Goal: Check status: Check status

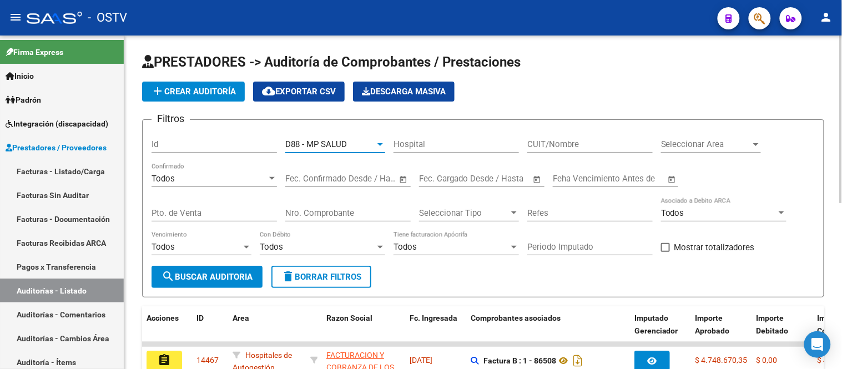
click at [355, 147] on div "D88 - MP SALUD" at bounding box center [330, 144] width 90 height 10
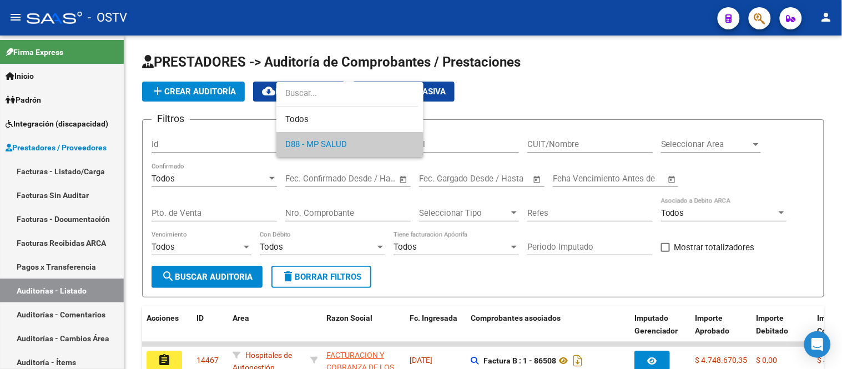
click at [362, 202] on div at bounding box center [421, 184] width 842 height 369
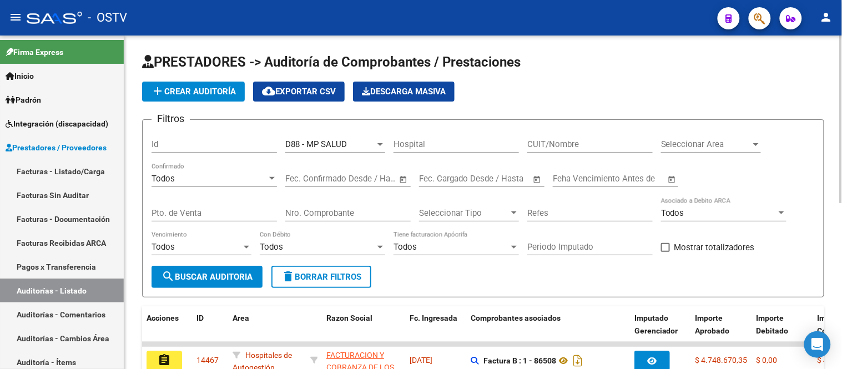
click at [357, 209] on input "Nro. Comprobante" at bounding box center [347, 213] width 125 height 10
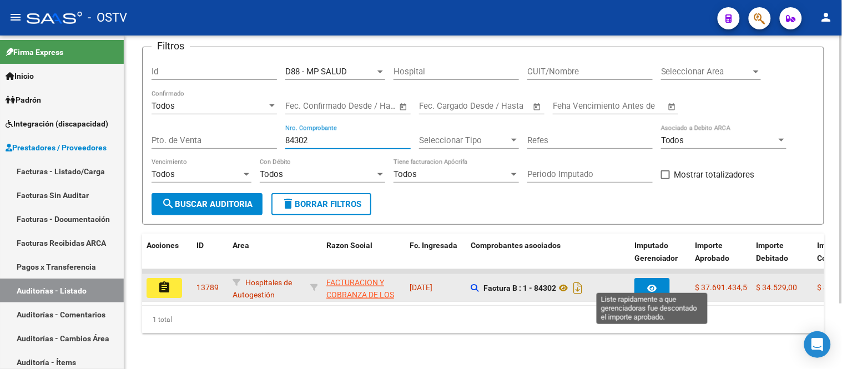
type input "84302"
click at [650, 284] on icon "button" at bounding box center [652, 288] width 9 height 8
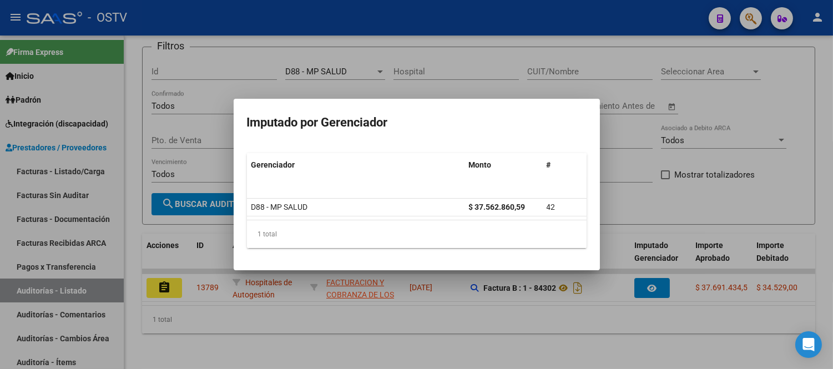
click at [652, 189] on div at bounding box center [416, 184] width 833 height 369
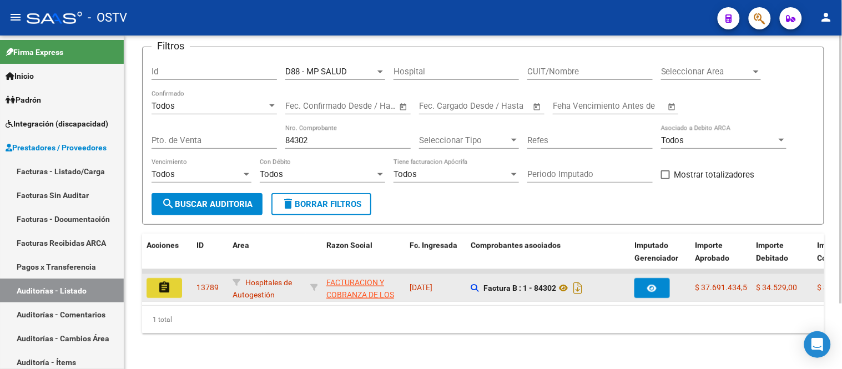
click at [175, 281] on button "assignment" at bounding box center [165, 288] width 36 height 20
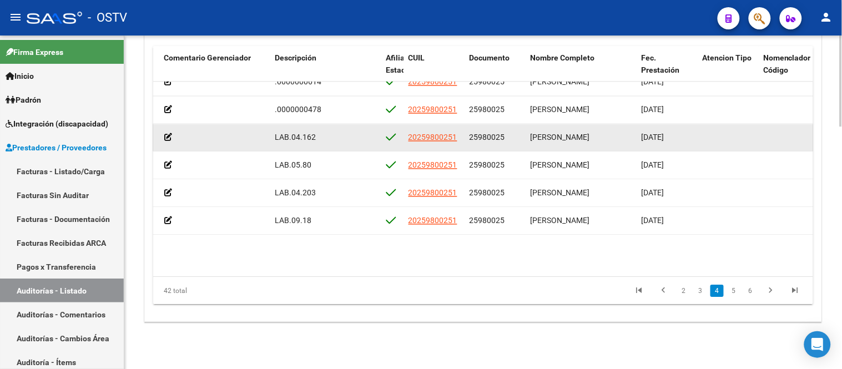
scroll to position [740, 460]
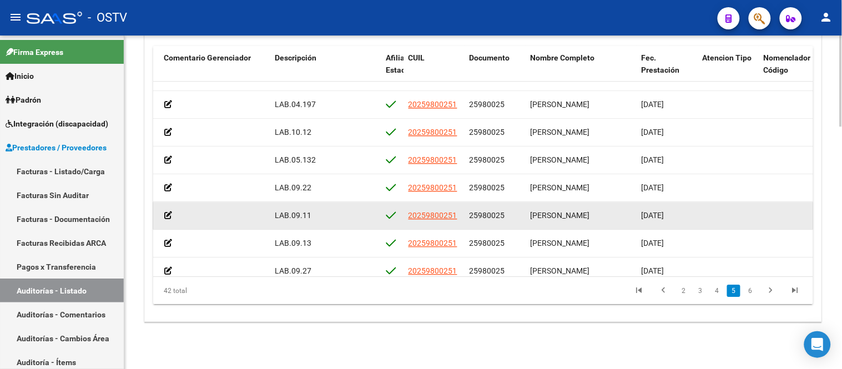
drag, startPoint x: 470, startPoint y: 213, endPoint x: 522, endPoint y: 217, distance: 52.3
click at [522, 217] on datatable-body-cell "25980025" at bounding box center [495, 215] width 61 height 27
copy span "25980025"
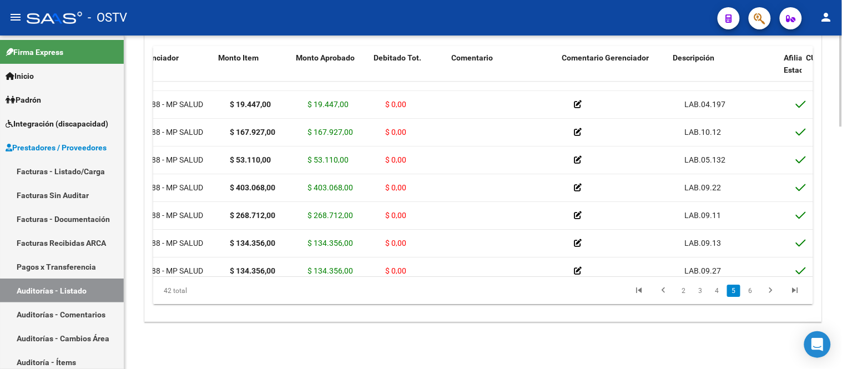
scroll to position [740, 28]
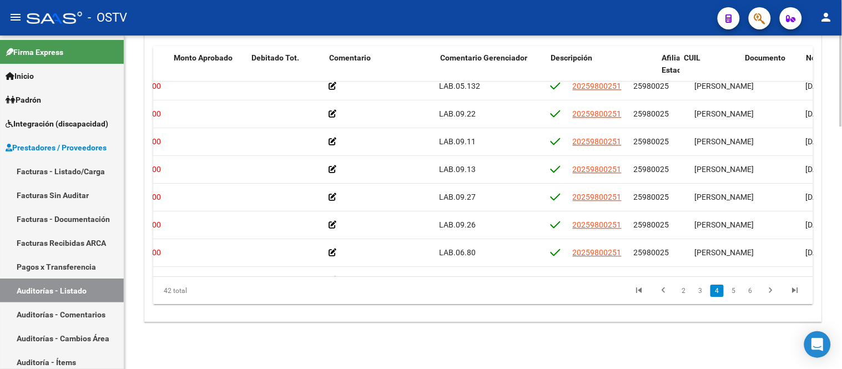
scroll to position [814, 169]
